Goal: Check status: Check status

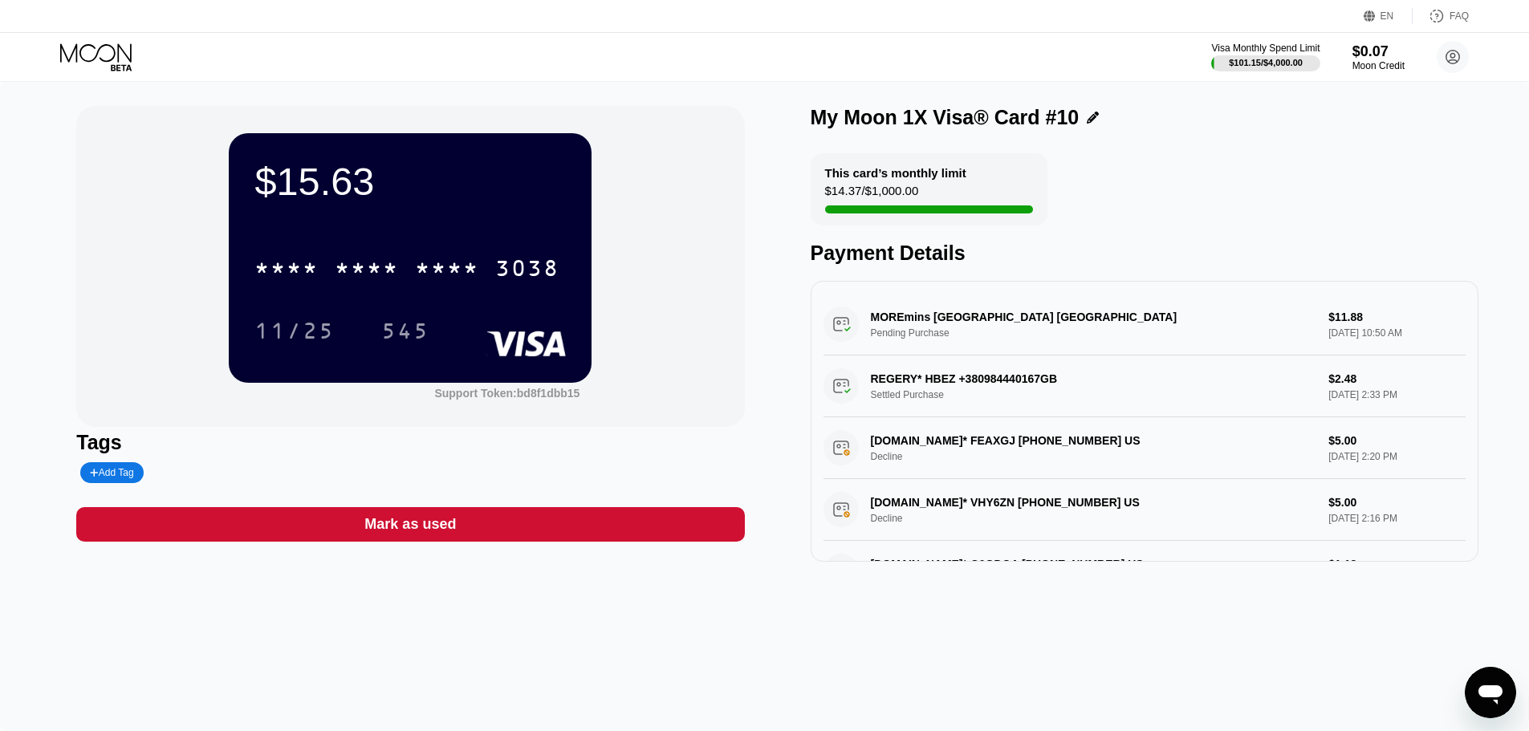
click at [958, 210] on div at bounding box center [974, 209] width 298 height 8
click at [1280, 288] on div "MOREmins [GEOGRAPHIC_DATA] [GEOGRAPHIC_DATA] Pending Purchase $11.88 [DATE] 10:…" at bounding box center [1144, 421] width 668 height 281
click at [1086, 117] on icon at bounding box center [1092, 118] width 12 height 12
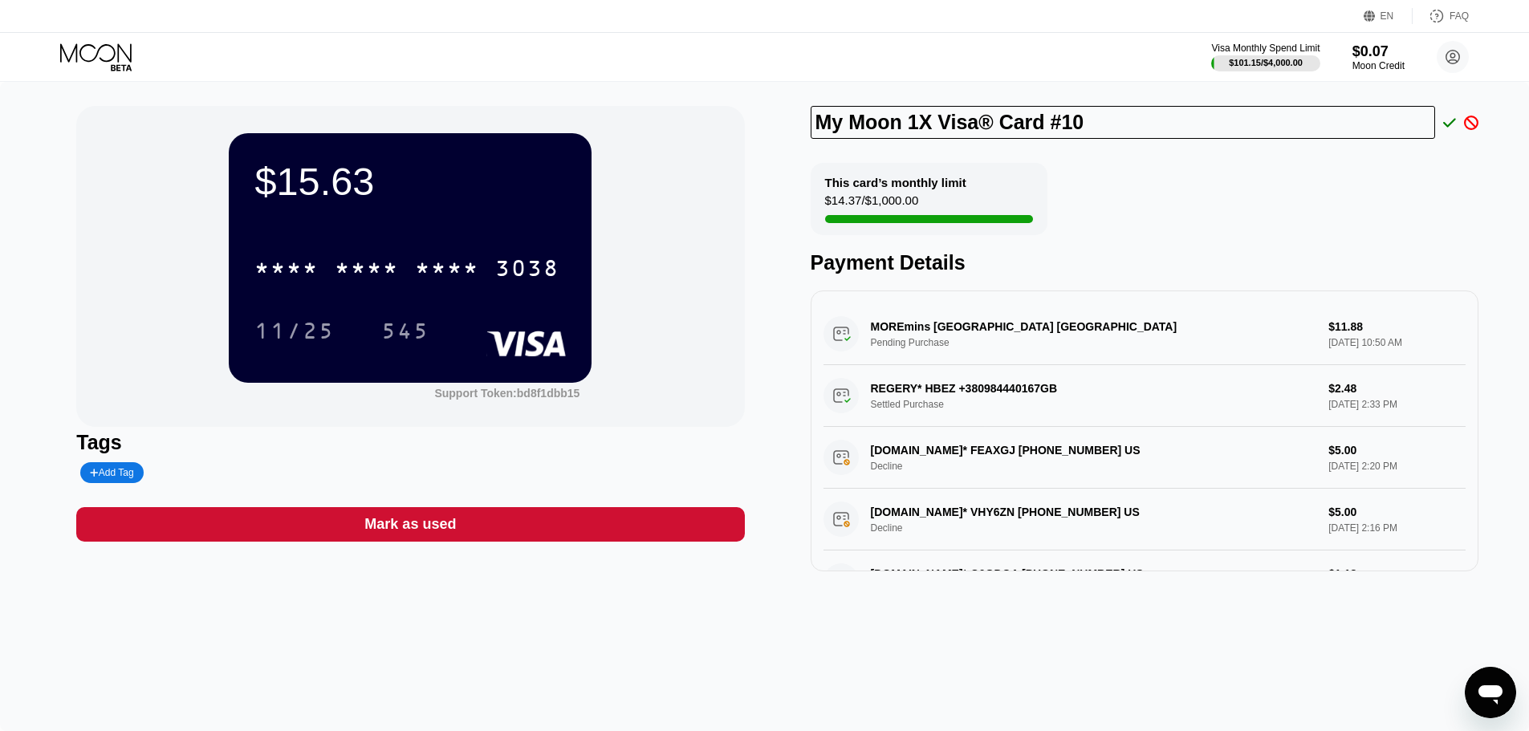
click at [1132, 221] on div "This card’s monthly limit $14.37 / $1,000.00 Payment Details" at bounding box center [1144, 219] width 668 height 112
click at [1452, 124] on icon at bounding box center [1449, 122] width 13 height 9
click at [1468, 128] on icon at bounding box center [1471, 123] width 14 height 14
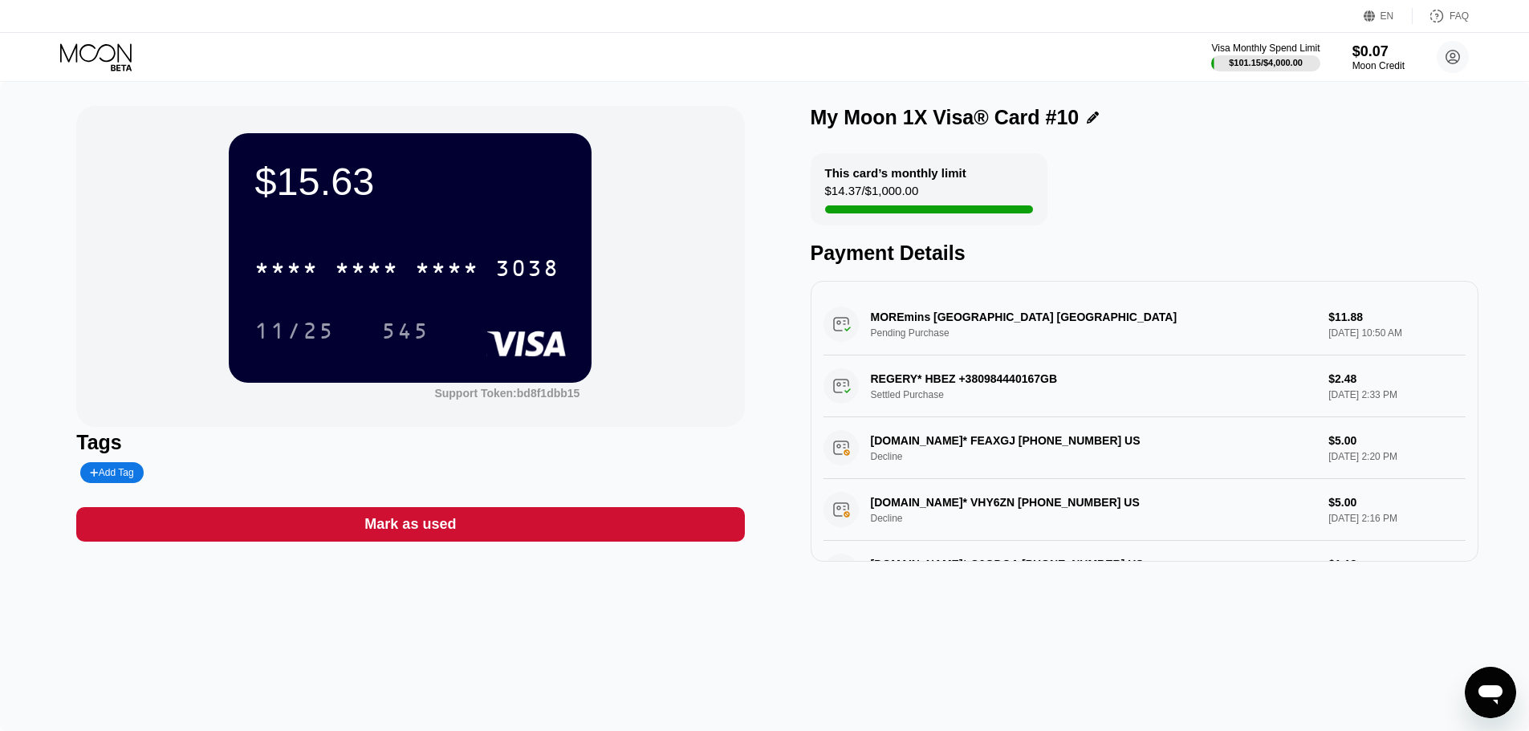
click at [1317, 193] on div "This card’s monthly limit $14.37 / $1,000.00 Payment Details" at bounding box center [1144, 209] width 668 height 112
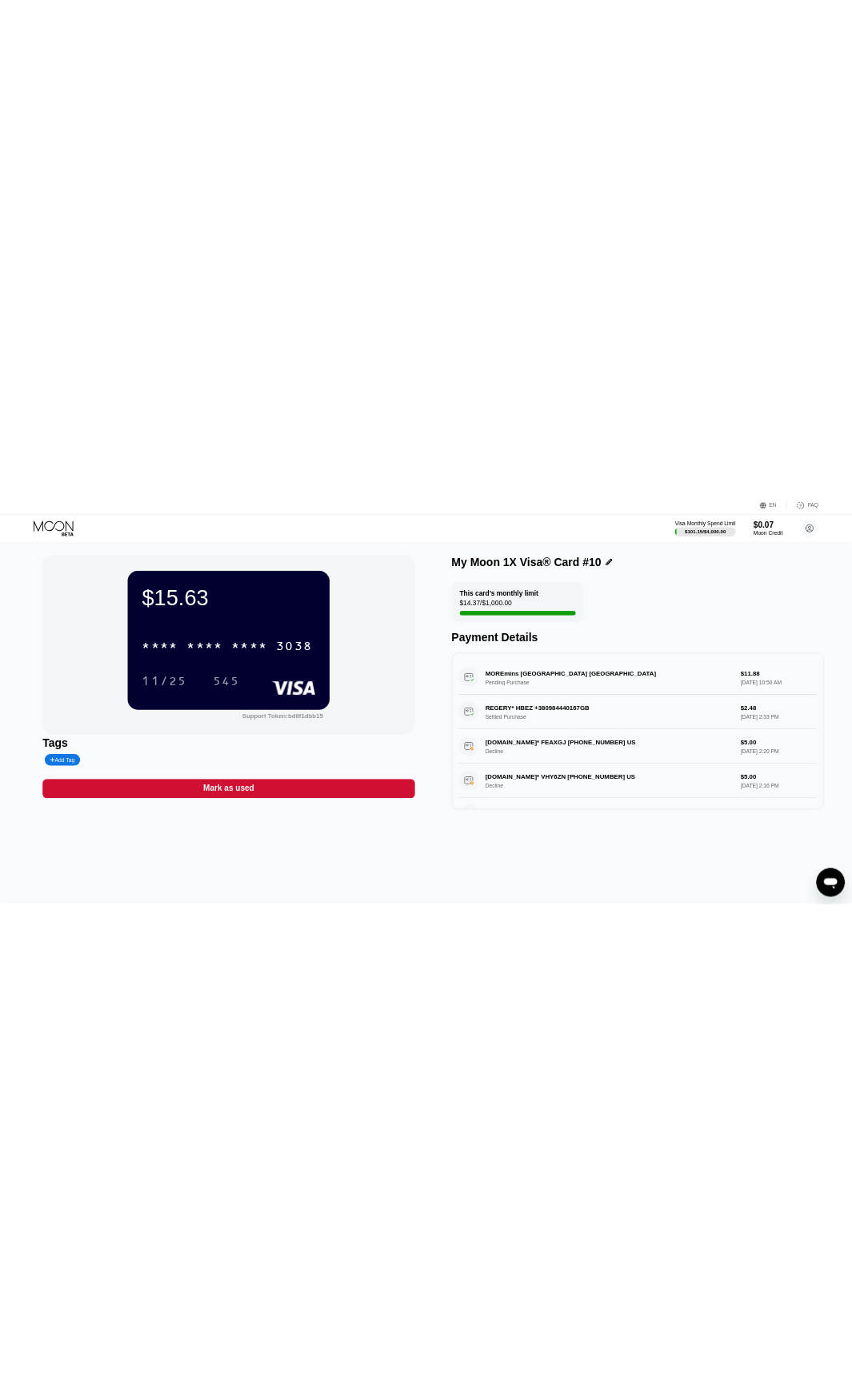
scroll to position [245, 0]
